Goal: Information Seeking & Learning: Learn about a topic

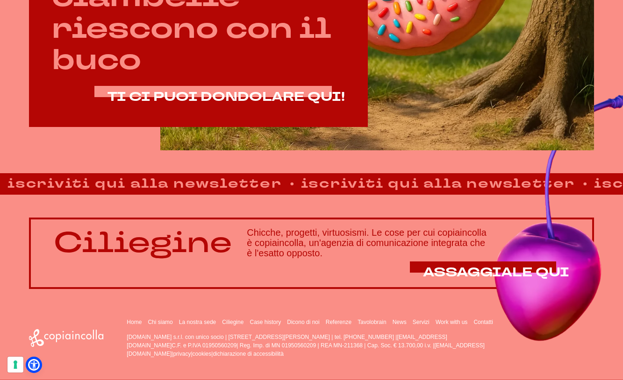
scroll to position [506, 0]
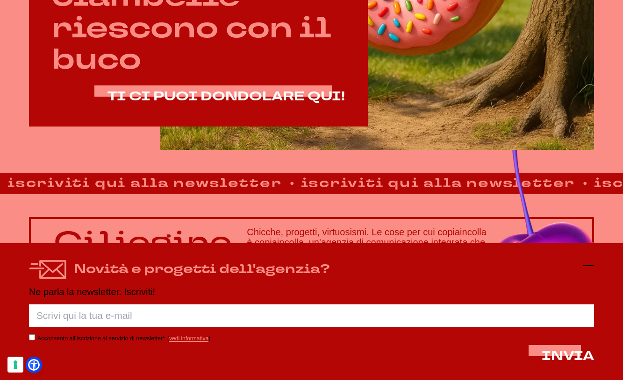
click at [586, 266] on line at bounding box center [587, 266] width 11 height 0
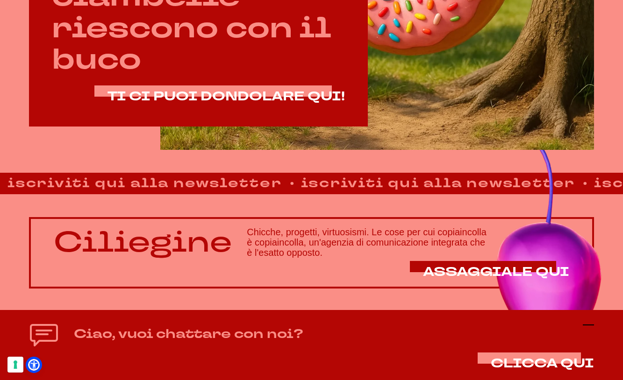
click at [593, 324] on icon at bounding box center [587, 324] width 11 height 11
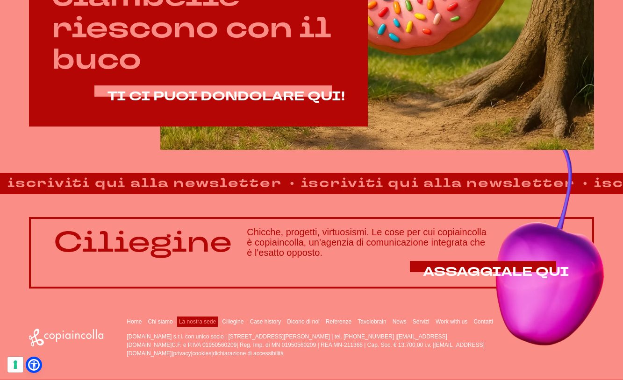
click at [200, 323] on link "La nostra sede" at bounding box center [197, 322] width 37 height 7
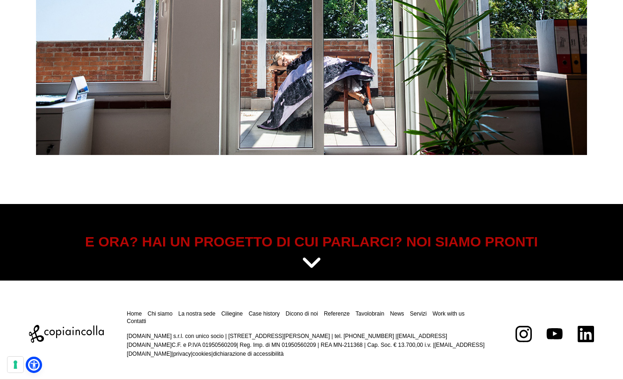
scroll to position [3378, 0]
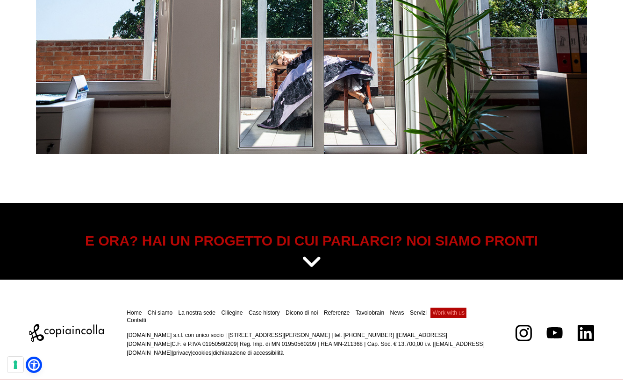
click at [448, 312] on link "Work with us" at bounding box center [448, 313] width 32 height 7
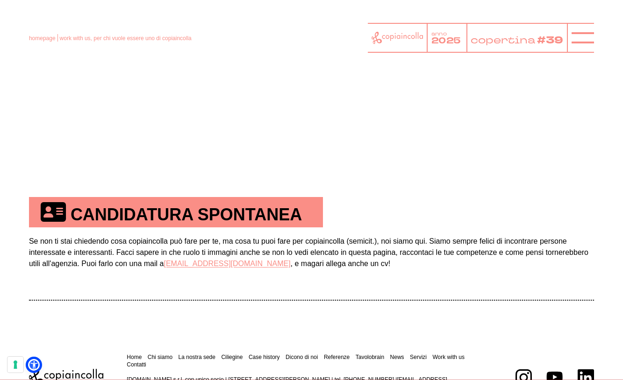
scroll to position [424, 0]
click at [246, 216] on th "CANDIDATURA SPONTANEA" at bounding box center [176, 213] width 294 height 30
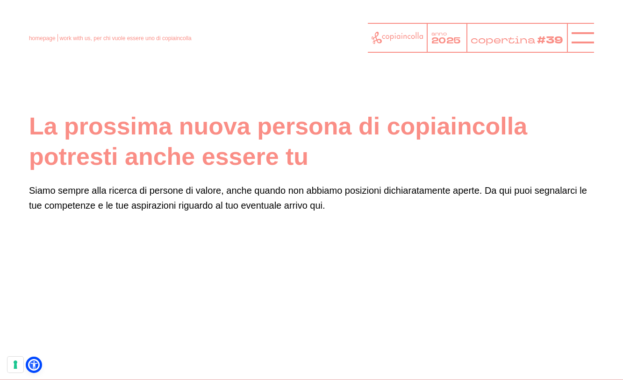
scroll to position [0, 0]
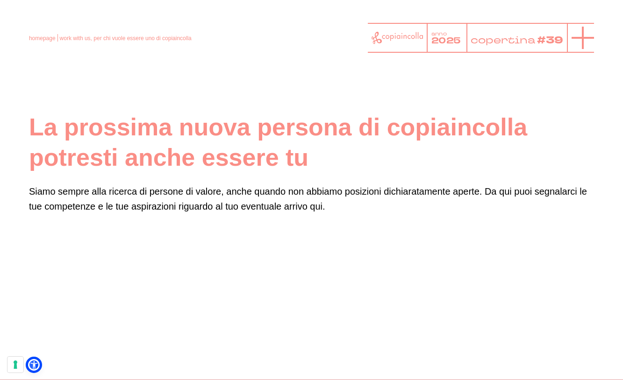
click at [579, 38] on line at bounding box center [582, 38] width 22 height 0
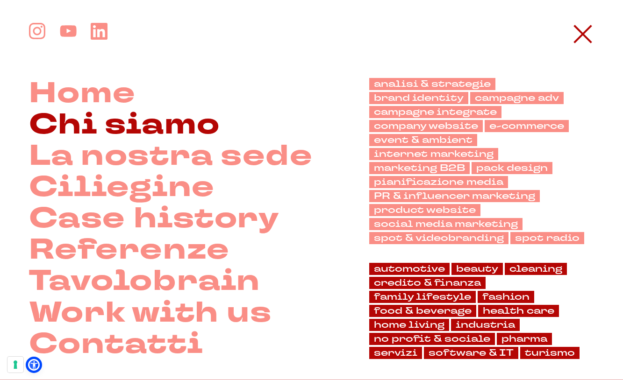
click at [175, 129] on link "Chi siamo" at bounding box center [124, 124] width 191 height 31
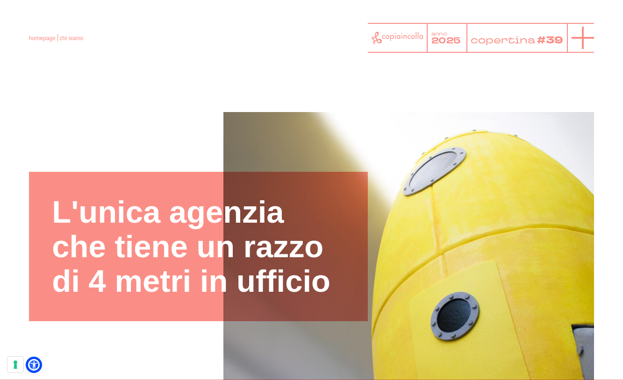
click at [589, 38] on line at bounding box center [582, 38] width 22 height 0
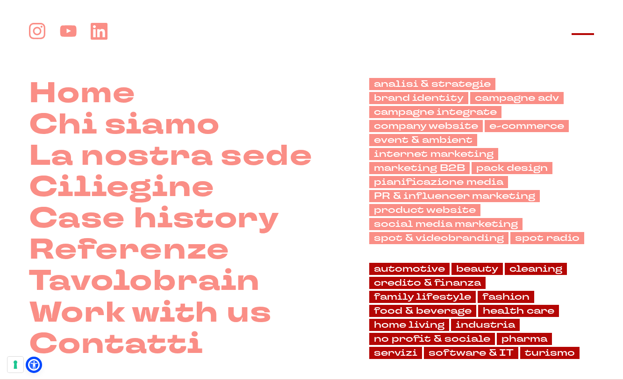
click at [584, 34] on line at bounding box center [582, 34] width 22 height 0
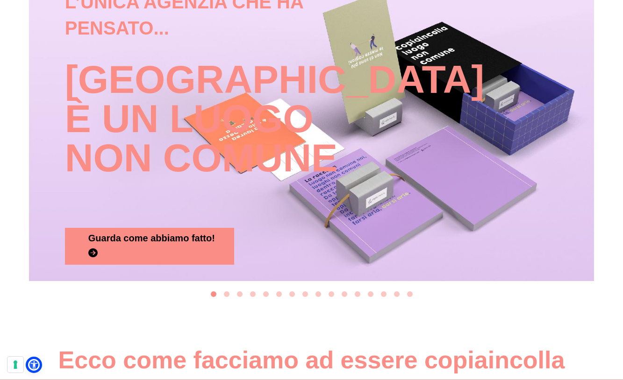
scroll to position [969, 0]
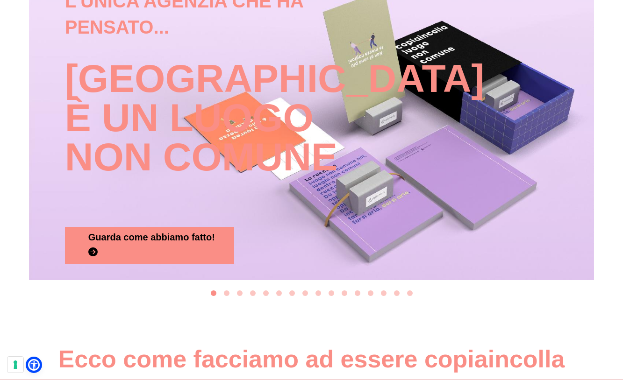
click at [224, 290] on button "Go to slide 2" at bounding box center [227, 293] width 6 height 6
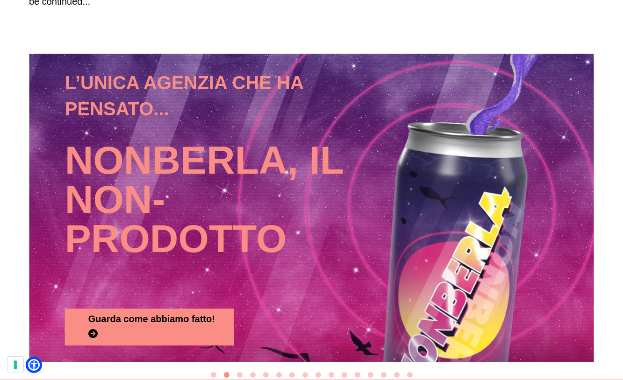
scroll to position [888, 0]
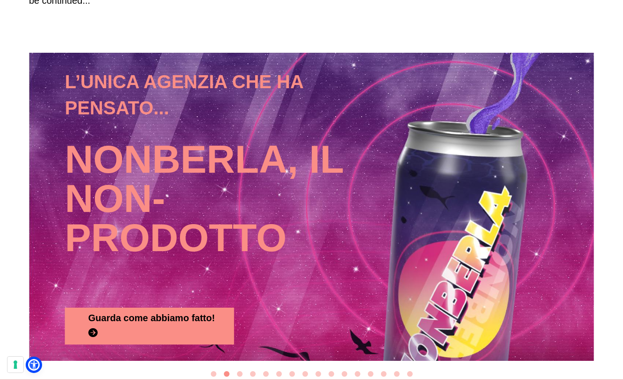
click at [238, 371] on button "Go to slide 3" at bounding box center [240, 374] width 6 height 6
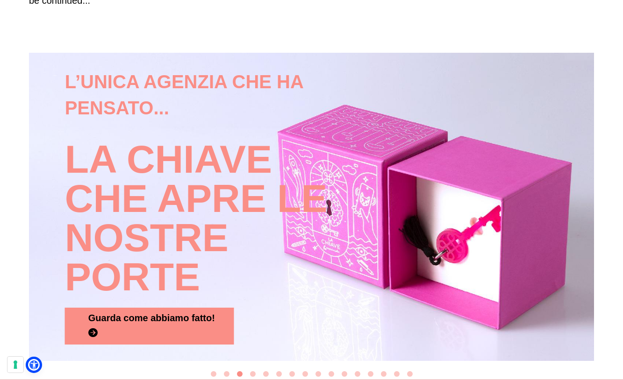
click at [252, 371] on button "Go to slide 4" at bounding box center [253, 374] width 6 height 6
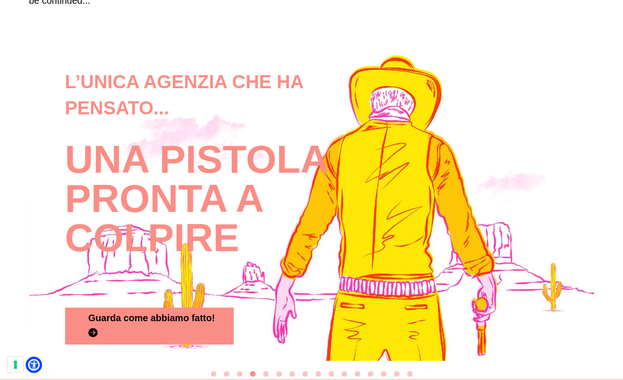
click at [265, 371] on button "Go to slide 5" at bounding box center [266, 374] width 6 height 6
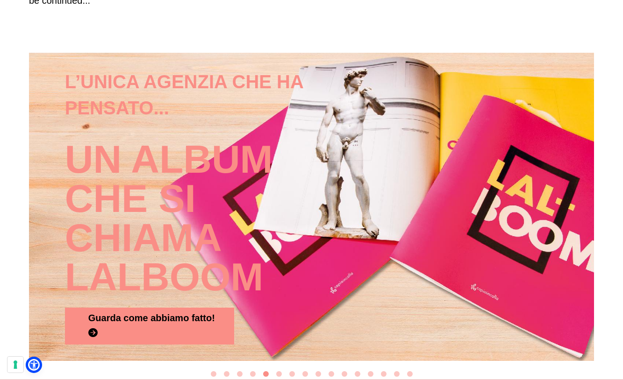
click at [276, 371] on button "Go to slide 6" at bounding box center [279, 374] width 6 height 6
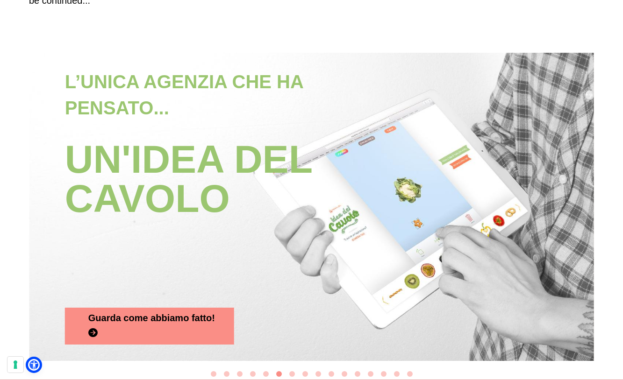
click at [290, 371] on button "Go to slide 7" at bounding box center [292, 374] width 6 height 6
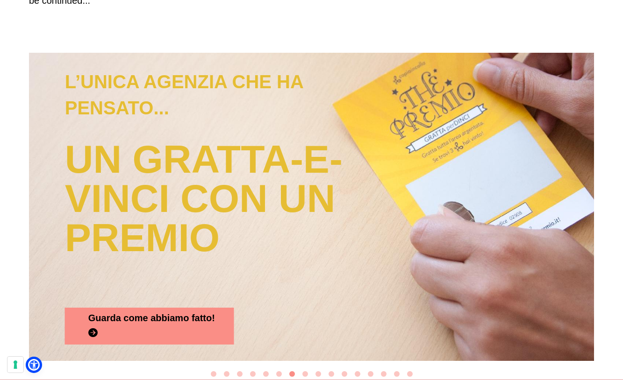
click at [306, 371] on button "Go to slide 8" at bounding box center [305, 374] width 6 height 6
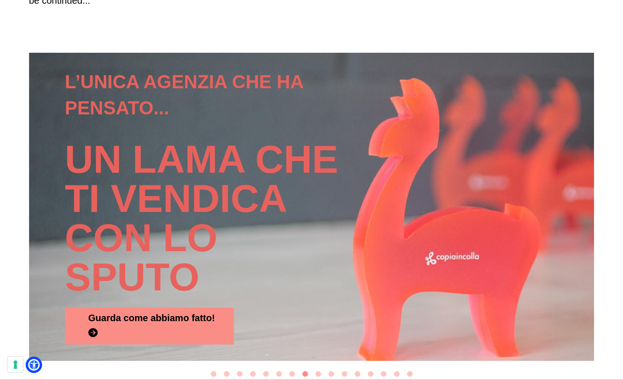
click at [316, 371] on button "Go to slide 9" at bounding box center [318, 374] width 6 height 6
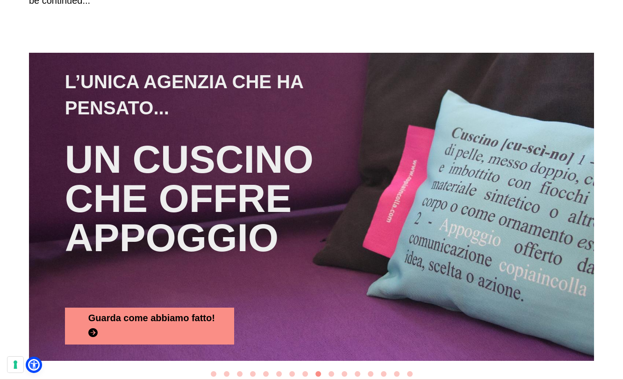
click at [331, 371] on button "Go to slide 10" at bounding box center [331, 374] width 6 height 6
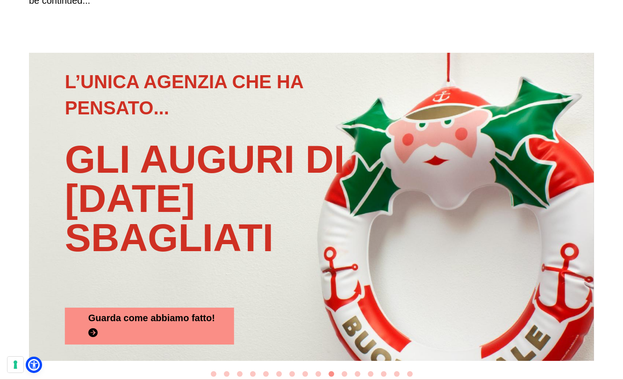
click at [343, 371] on button "Go to slide 11" at bounding box center [344, 374] width 6 height 6
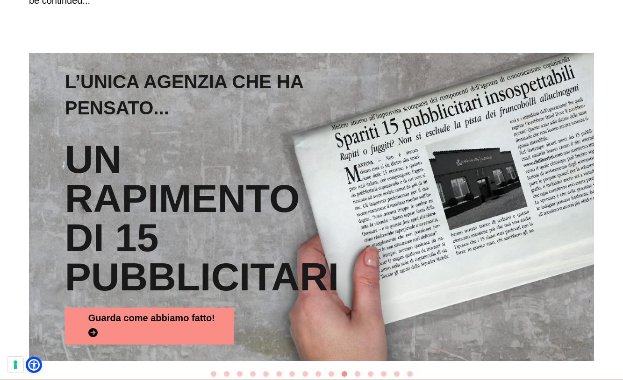
click at [356, 371] on button "Go to slide 12" at bounding box center [357, 374] width 6 height 6
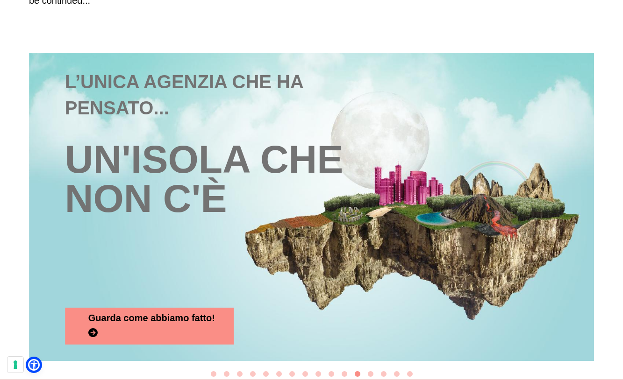
click at [372, 371] on button "Go to slide 13" at bounding box center [371, 374] width 6 height 6
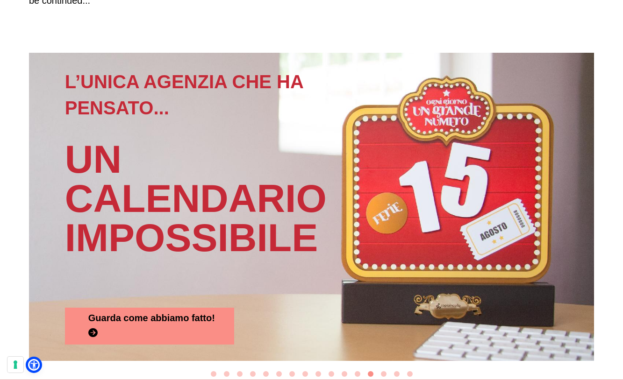
click at [382, 371] on button "Go to slide 14" at bounding box center [384, 374] width 6 height 6
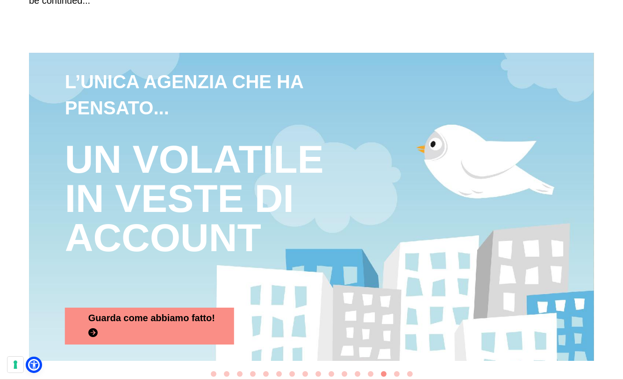
click at [396, 371] on button "Go to slide 15" at bounding box center [397, 374] width 6 height 6
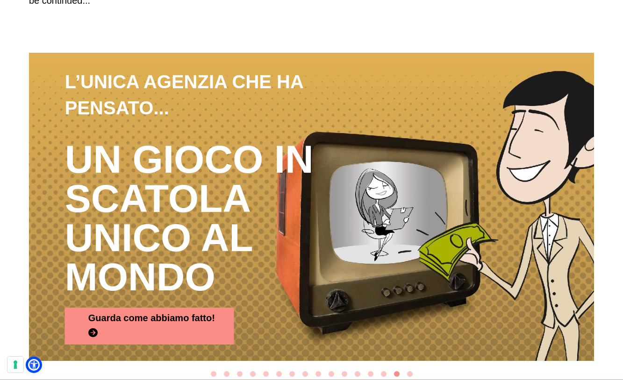
click at [410, 371] on button "Go to slide 16" at bounding box center [410, 374] width 6 height 6
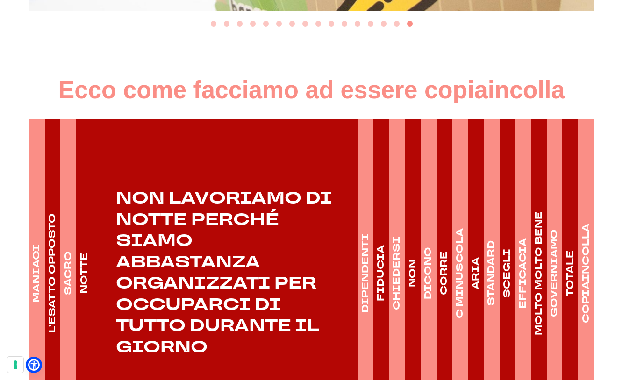
scroll to position [1239, 0]
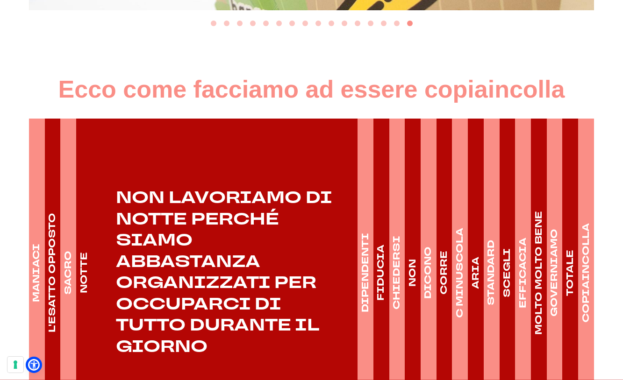
click at [364, 281] on h4 "DIPENDENTI" at bounding box center [364, 273] width 13 height 79
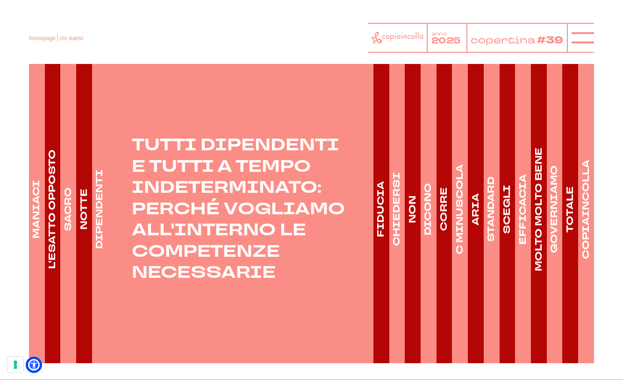
scroll to position [1302, 0]
click at [394, 229] on h4 "CHIEDERSI" at bounding box center [396, 210] width 13 height 74
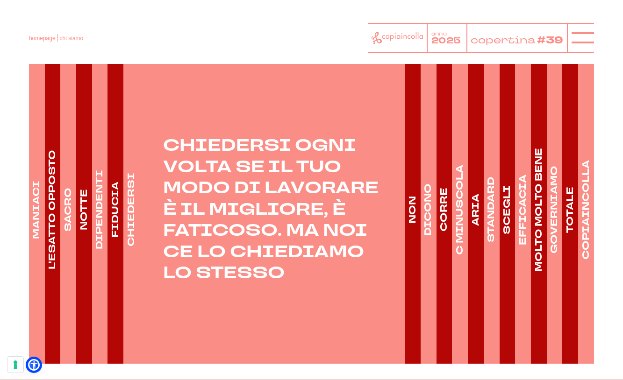
click at [411, 227] on link "NON" at bounding box center [411, 210] width 15 height 308
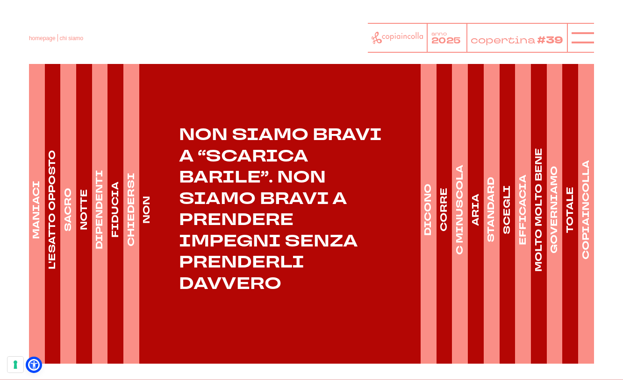
click at [424, 225] on link "DICONO" at bounding box center [427, 210] width 15 height 308
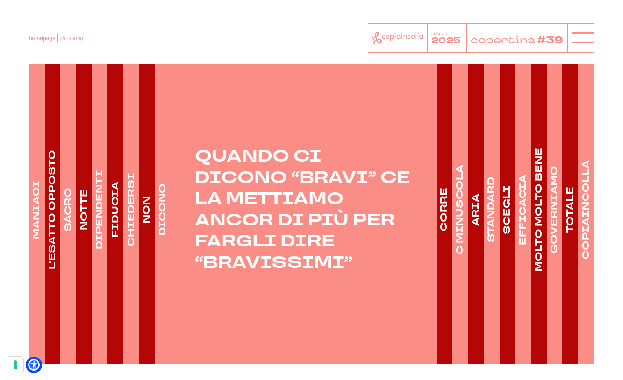
click at [442, 224] on link "CORRE" at bounding box center [443, 210] width 15 height 308
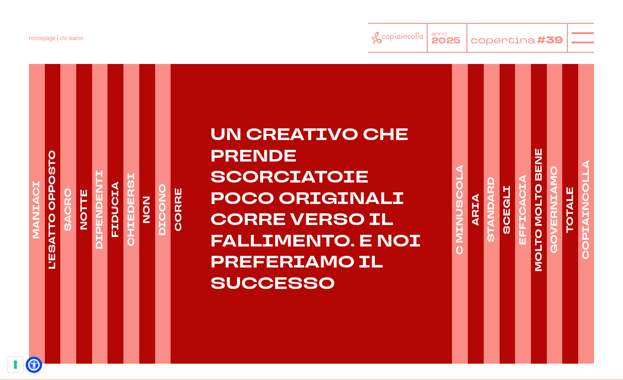
click at [457, 227] on h4 "C MINUSCOLA" at bounding box center [459, 210] width 13 height 90
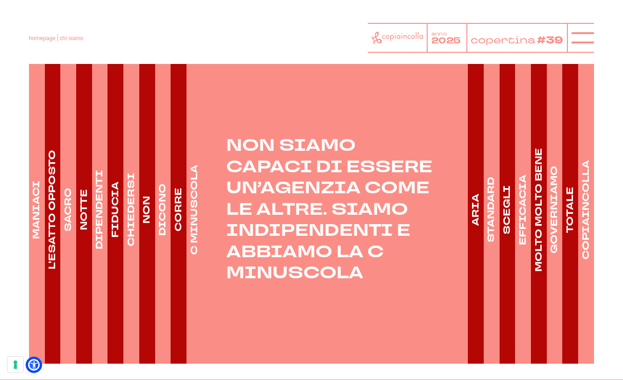
click at [474, 236] on link "ARIA" at bounding box center [474, 210] width 15 height 308
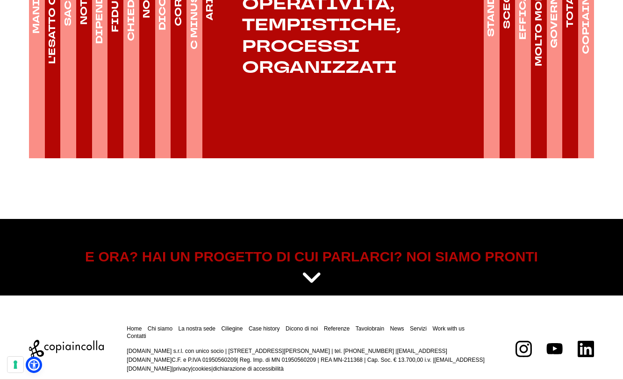
scroll to position [1508, 0]
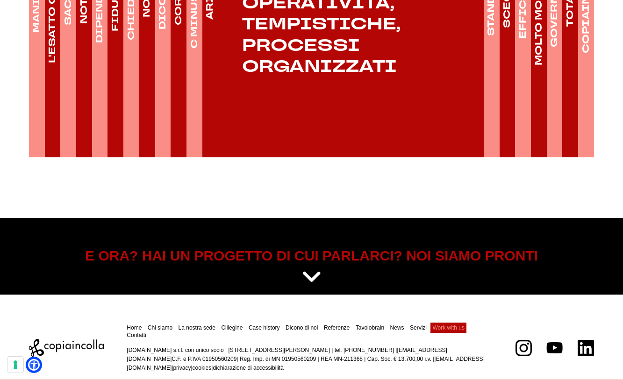
click at [449, 325] on link "Work with us" at bounding box center [448, 328] width 32 height 7
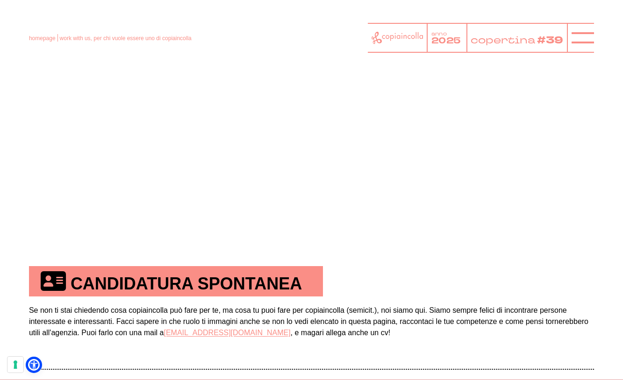
scroll to position [354, 0]
click at [227, 336] on link "[EMAIL_ADDRESS][DOMAIN_NAME]" at bounding box center [226, 333] width 127 height 8
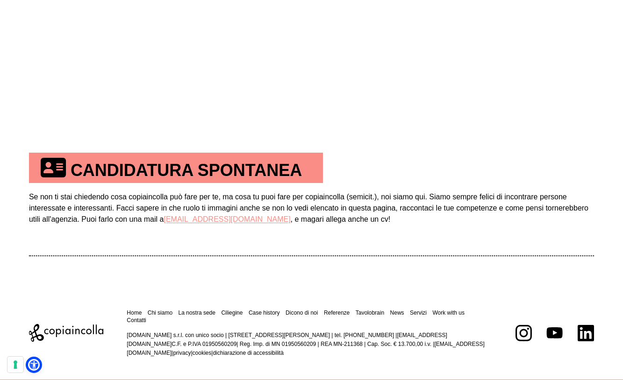
scroll to position [469, 0]
click at [338, 313] on link "Referenze" at bounding box center [337, 312] width 26 height 7
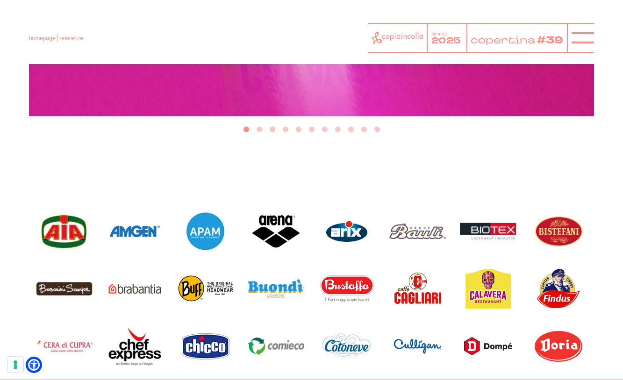
scroll to position [481, 0]
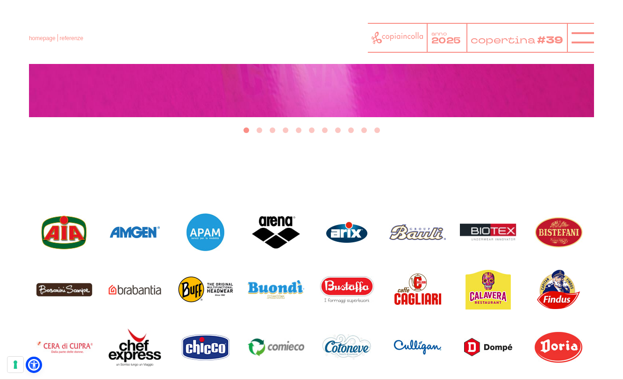
click at [259, 131] on button "Go to slide 2" at bounding box center [259, 130] width 6 height 6
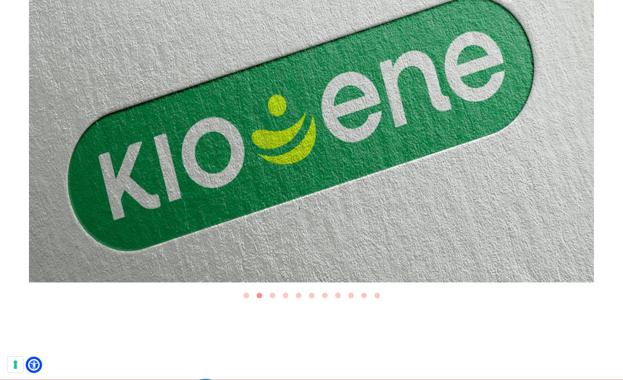
scroll to position [317, 0]
click at [272, 296] on button "Go to slide 3" at bounding box center [272, 295] width 6 height 6
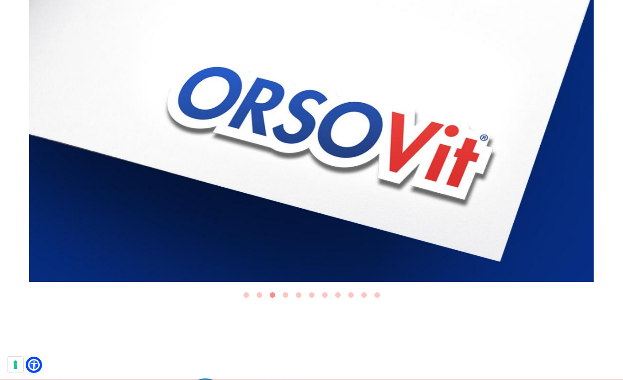
click at [286, 297] on button "Go to slide 4" at bounding box center [286, 295] width 6 height 6
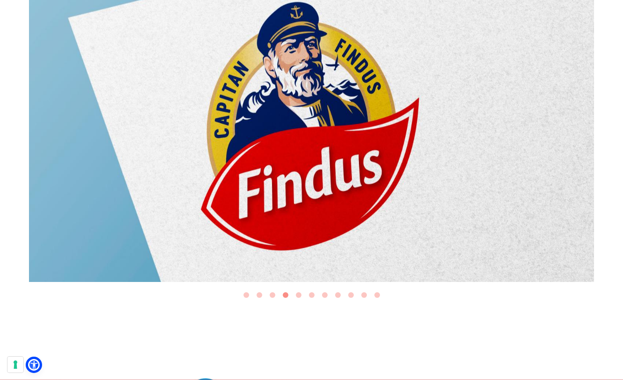
click at [299, 297] on button "Go to slide 5" at bounding box center [299, 295] width 6 height 6
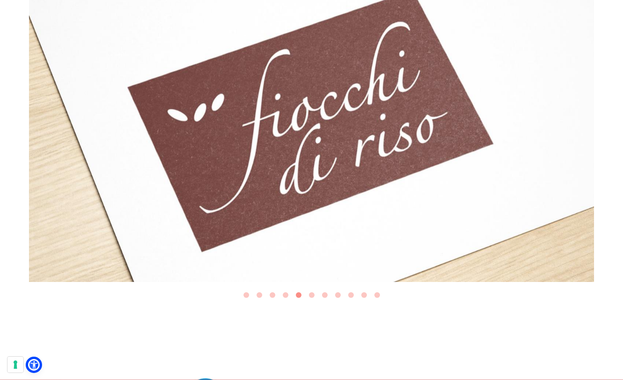
click at [311, 296] on button "Go to slide 6" at bounding box center [312, 295] width 6 height 6
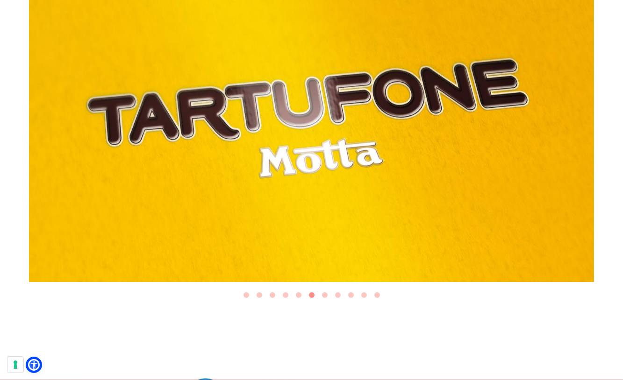
click at [323, 296] on button "Go to slide 7" at bounding box center [325, 295] width 6 height 6
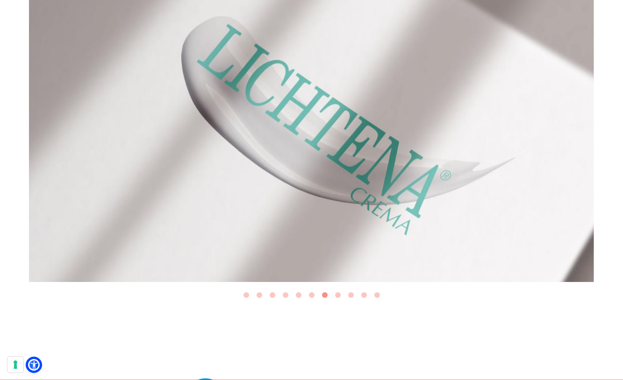
click at [340, 296] on button "Go to slide 8" at bounding box center [338, 295] width 6 height 6
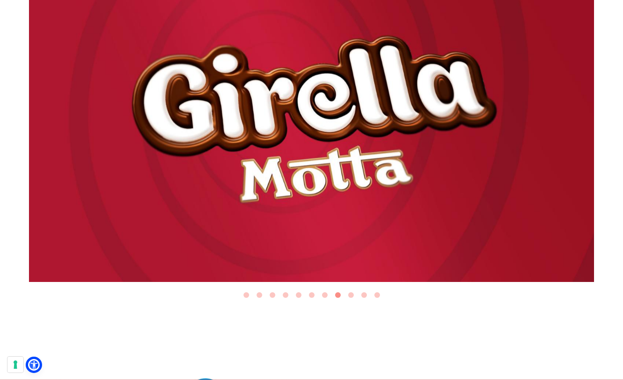
click at [350, 294] on button "Go to slide 9" at bounding box center [351, 295] width 6 height 6
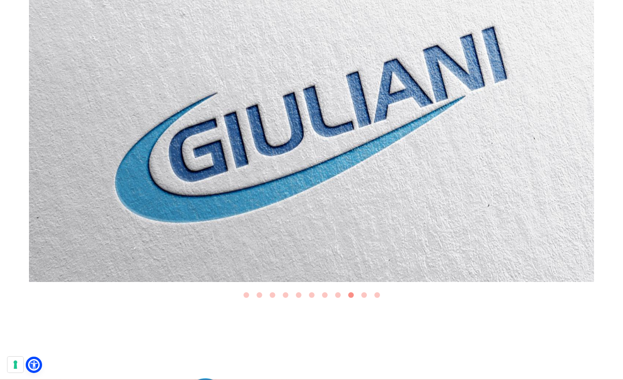
click at [363, 297] on button "Go to slide 10" at bounding box center [364, 295] width 6 height 6
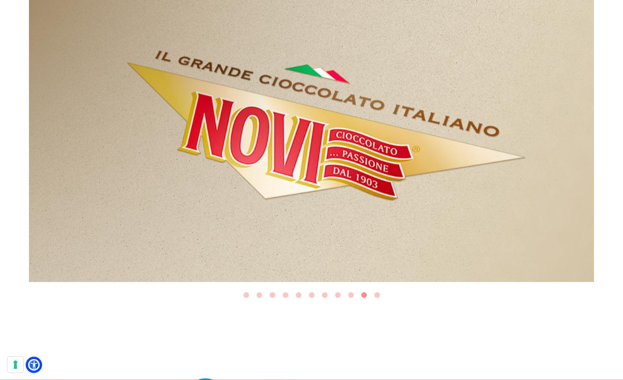
click at [375, 296] on button "Go to slide 11" at bounding box center [377, 295] width 6 height 6
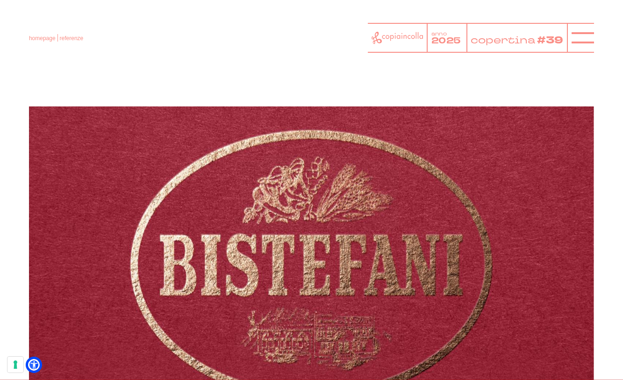
scroll to position [174, 0]
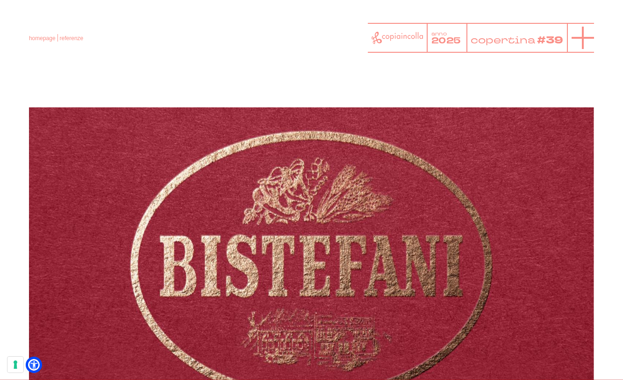
click at [581, 42] on icon at bounding box center [582, 38] width 22 height 22
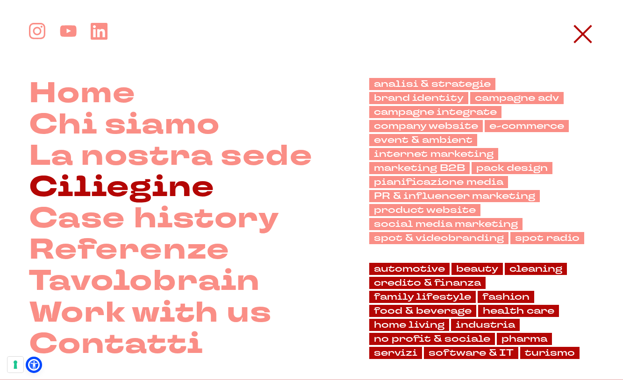
click at [160, 192] on link "Ciliegine" at bounding box center [122, 187] width 186 height 31
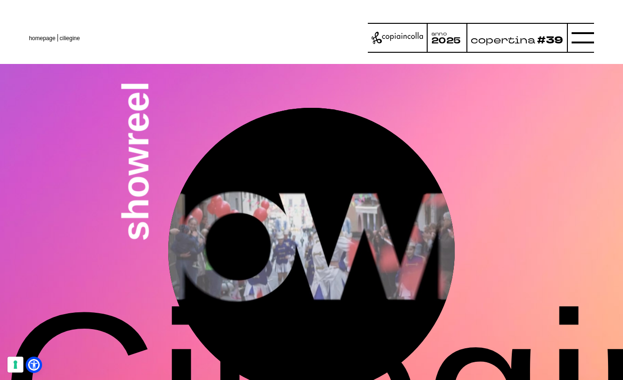
scroll to position [2295, 0]
